Goal: Task Accomplishment & Management: Manage account settings

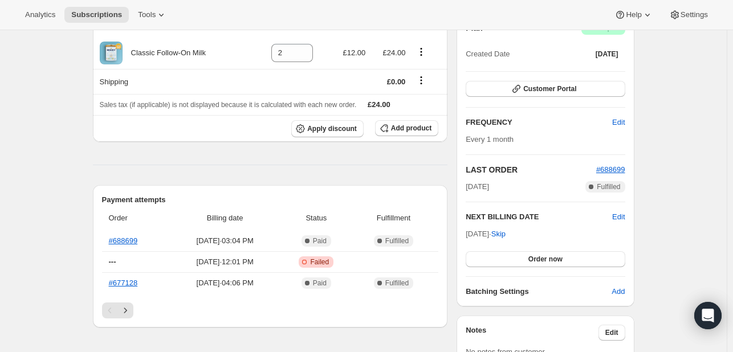
scroll to position [123, 0]
click at [132, 242] on link "#688699" at bounding box center [123, 240] width 29 height 9
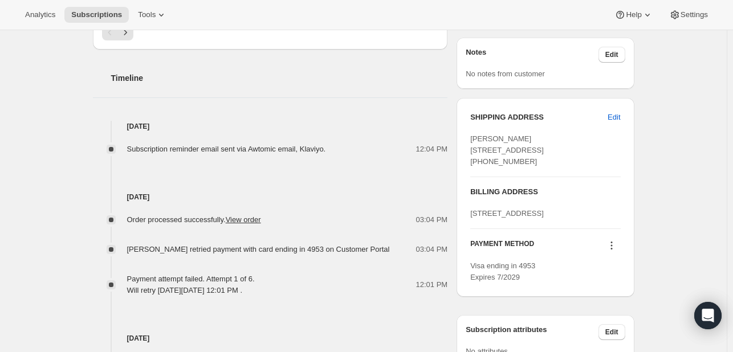
scroll to position [448, 0]
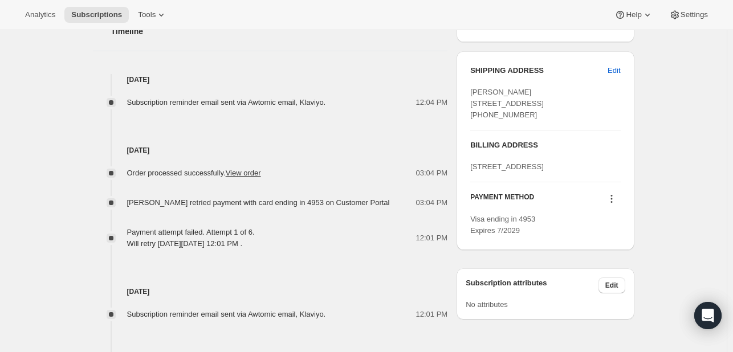
drag, startPoint x: 539, startPoint y: 120, endPoint x: 471, endPoint y: 105, distance: 69.9
click at [471, 105] on div "SHIPPING ADDRESS Edit [PERSON_NAME] [STREET_ADDRESS] [PHONE_NUMBER] BILLING ADD…" at bounding box center [544, 150] width 177 height 199
copy span "[STREET_ADDRESS]"
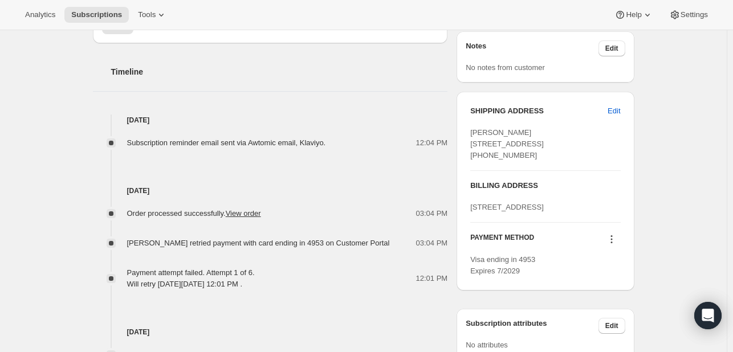
scroll to position [410, 0]
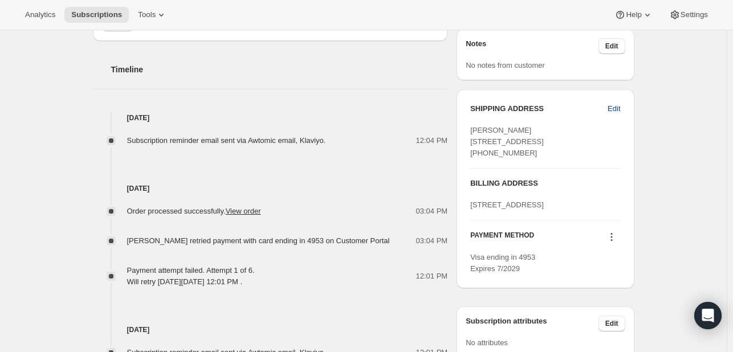
click at [615, 105] on span "Edit" at bounding box center [613, 108] width 13 height 11
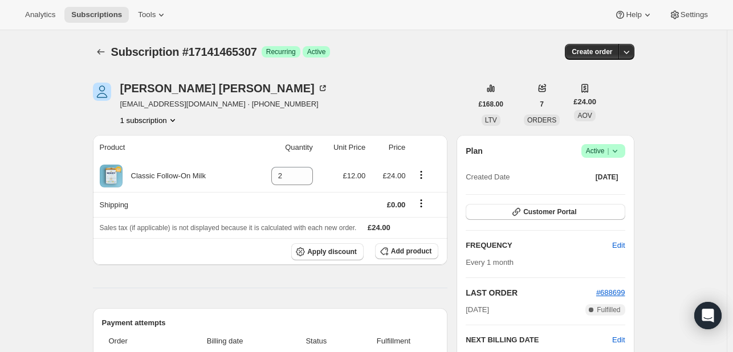
select select "[GEOGRAPHIC_DATA]"
select select "ENG"
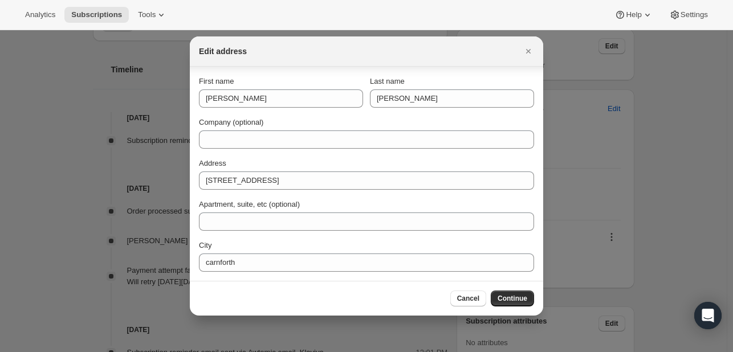
scroll to position [82, 0]
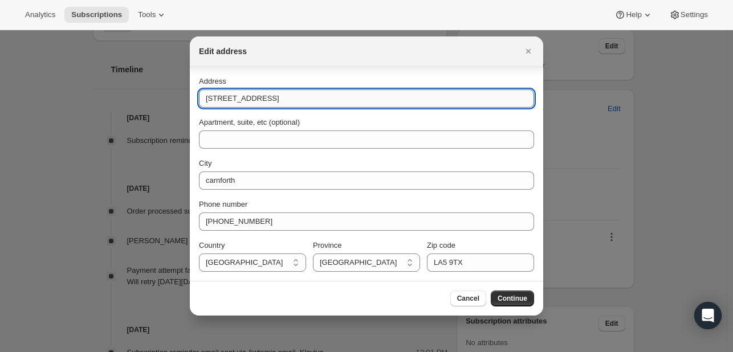
click at [280, 104] on input "[STREET_ADDRESS]" at bounding box center [366, 98] width 335 height 18
paste input "[STREET_ADDRESS]"
type input "[STREET_ADDRESS]"
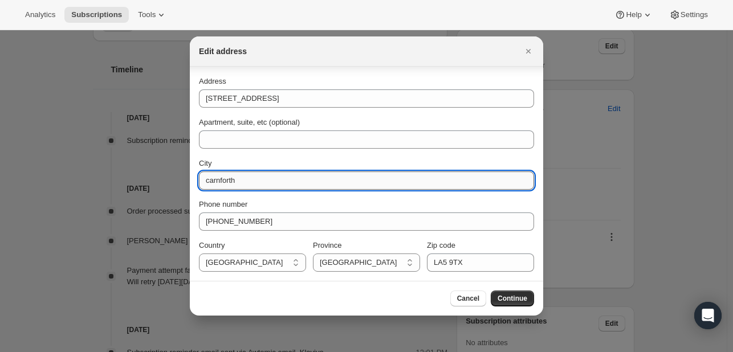
click at [242, 181] on input "carnforth" at bounding box center [366, 180] width 335 height 18
drag, startPoint x: 251, startPoint y: 182, endPoint x: 195, endPoint y: 178, distance: 55.4
click at [195, 178] on section "First name [PERSON_NAME] Last name [PERSON_NAME] Company (optional) Address [ST…" at bounding box center [366, 133] width 353 height 296
paste input "[GEOGRAPHIC_DATA]"
type input "[GEOGRAPHIC_DATA]"
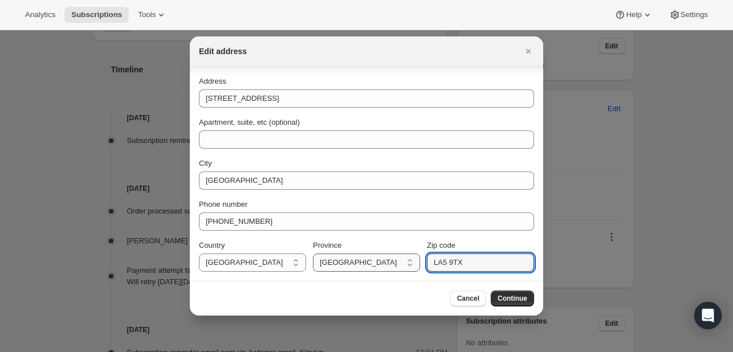
drag, startPoint x: 471, startPoint y: 266, endPoint x: 415, endPoint y: 263, distance: 55.9
click at [415, 263] on div "Country [GEOGRAPHIC_DATA] [GEOGRAPHIC_DATA] [GEOGRAPHIC_DATA] Province [DEMOGRA…" at bounding box center [366, 256] width 335 height 32
paste input "4 4BA"
type input "LA4 4BA"
click at [513, 291] on button "Continue" at bounding box center [511, 299] width 43 height 16
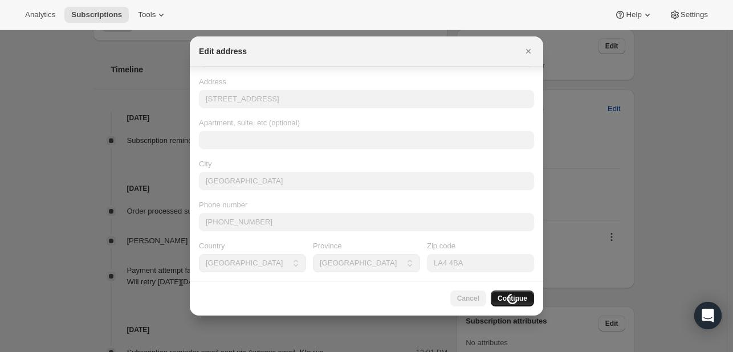
scroll to position [0, 0]
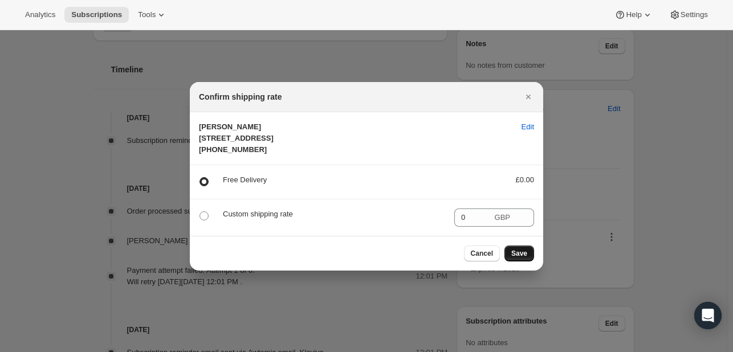
click at [522, 259] on button "Save" at bounding box center [519, 254] width 30 height 16
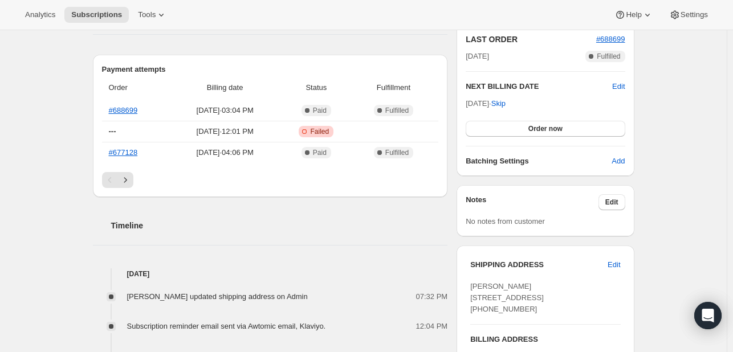
scroll to position [304, 0]
